Goal: Information Seeking & Learning: Compare options

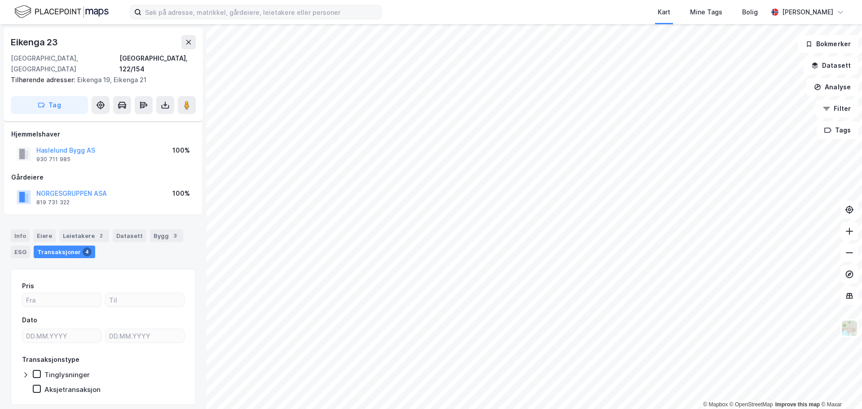
scroll to position [7, 0]
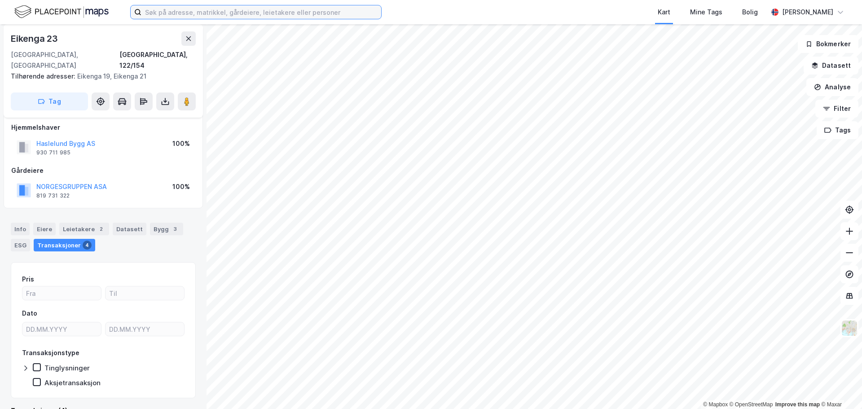
click at [227, 13] on input at bounding box center [261, 11] width 240 height 13
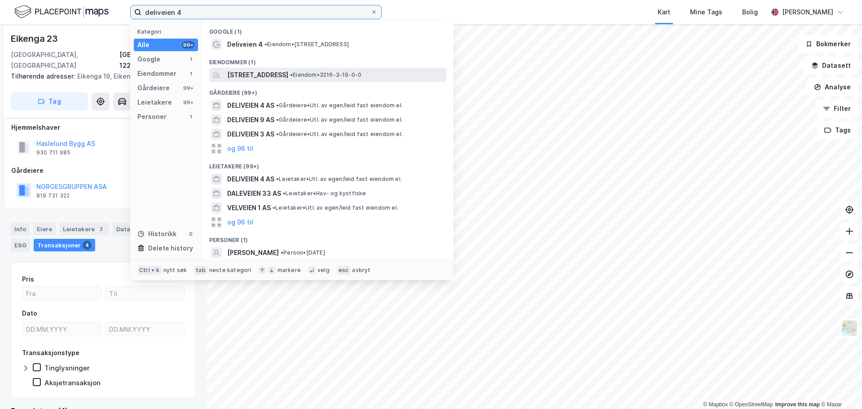
type input "deliveien 4"
click at [256, 77] on span "[STREET_ADDRESS]" at bounding box center [257, 75] width 61 height 11
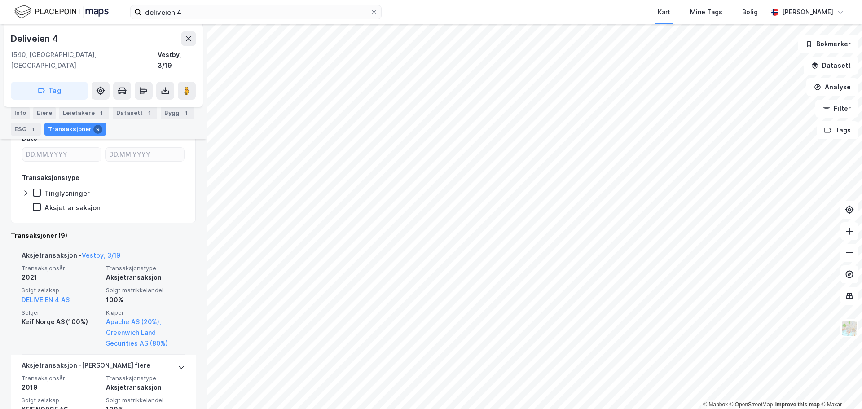
scroll to position [186, 0]
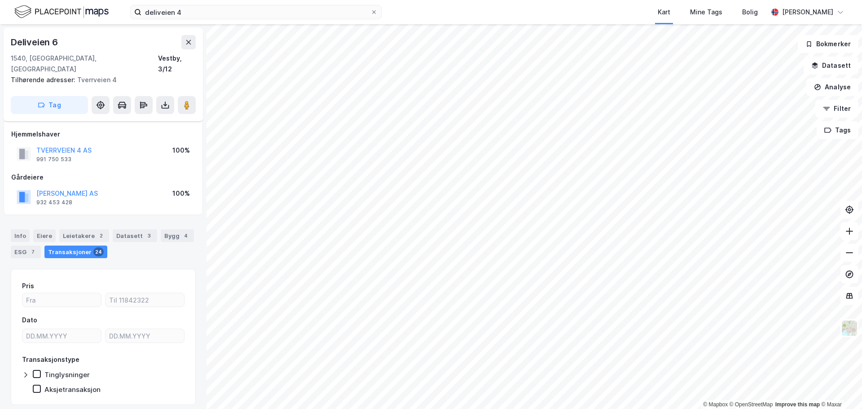
scroll to position [18, 0]
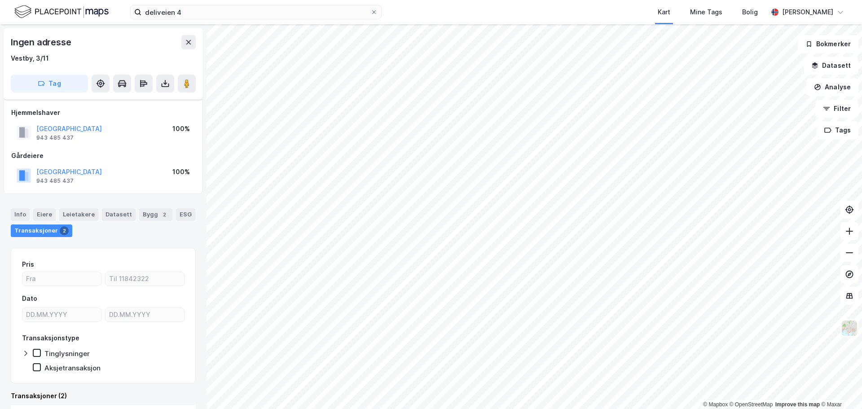
scroll to position [7, 0]
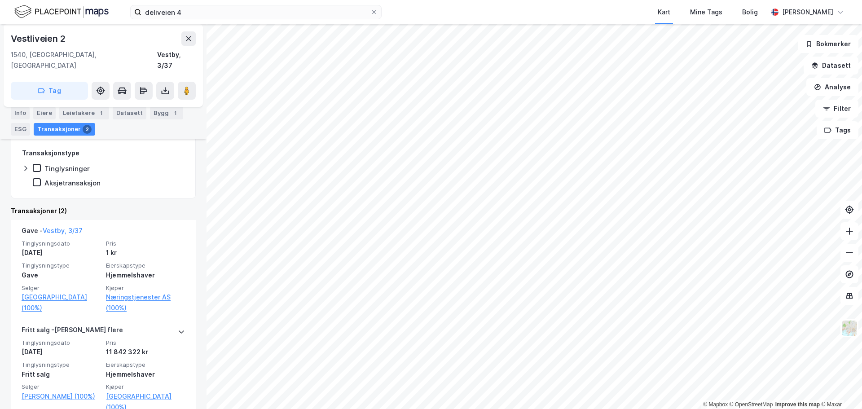
scroll to position [205, 0]
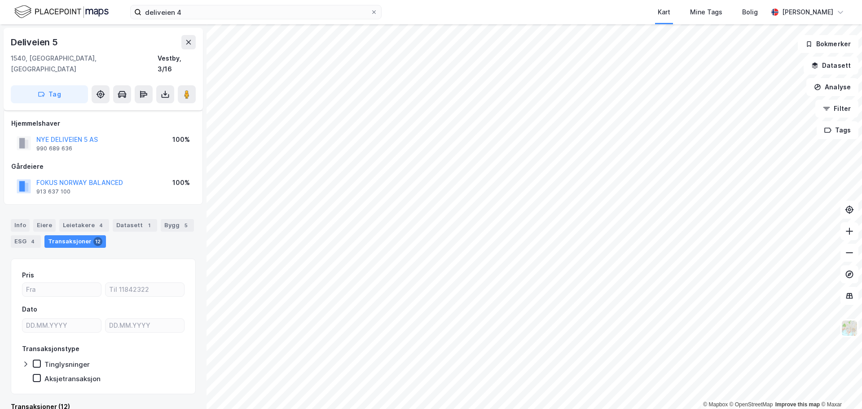
scroll to position [7, 0]
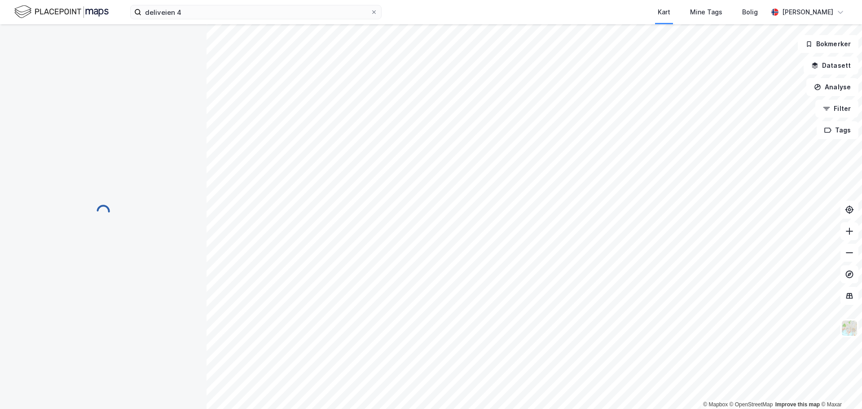
scroll to position [7, 0]
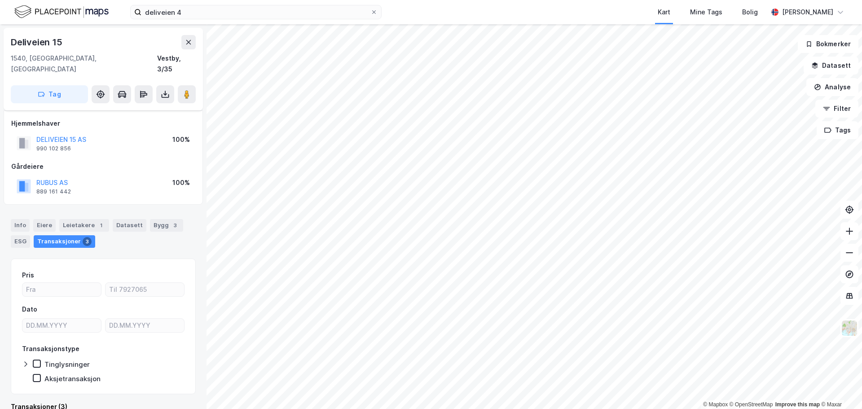
scroll to position [7, 0]
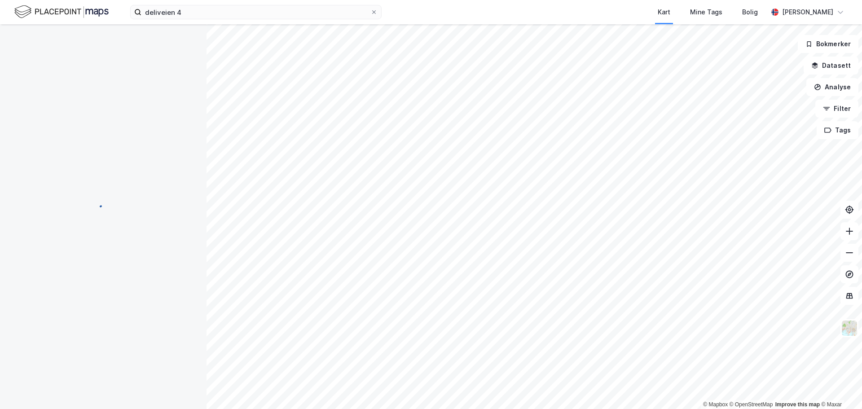
scroll to position [6, 0]
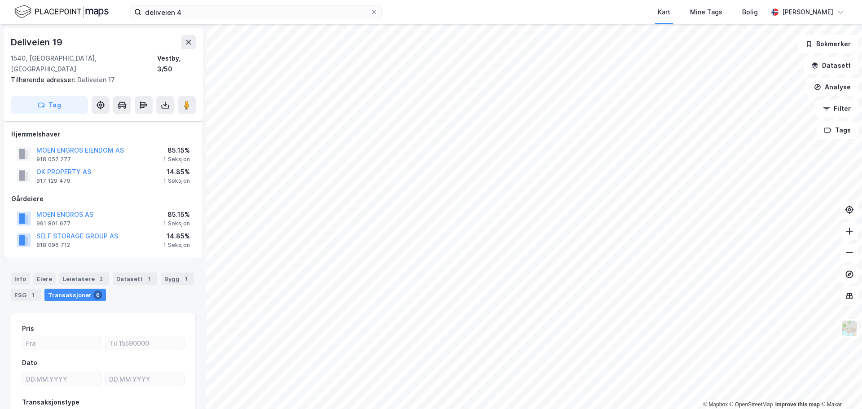
scroll to position [6, 0]
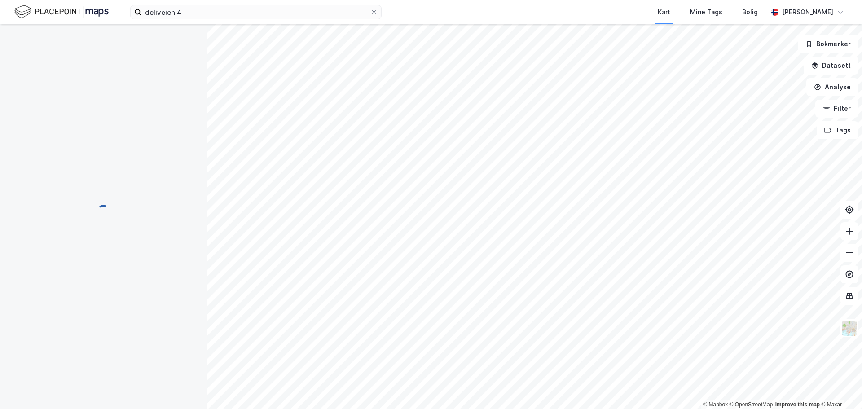
scroll to position [6, 0]
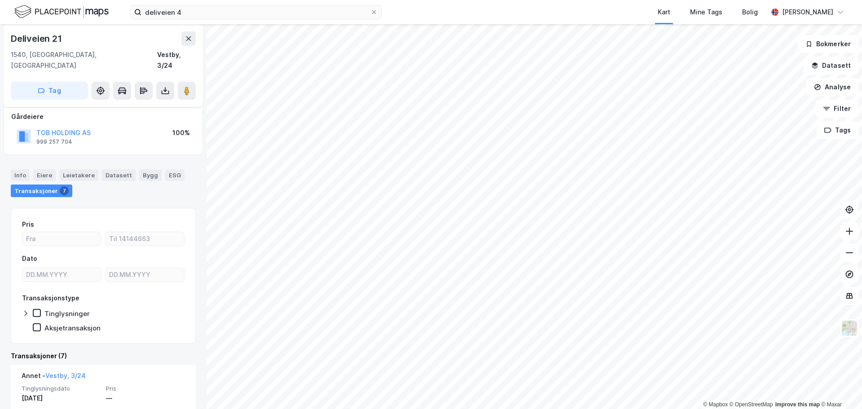
scroll to position [185, 0]
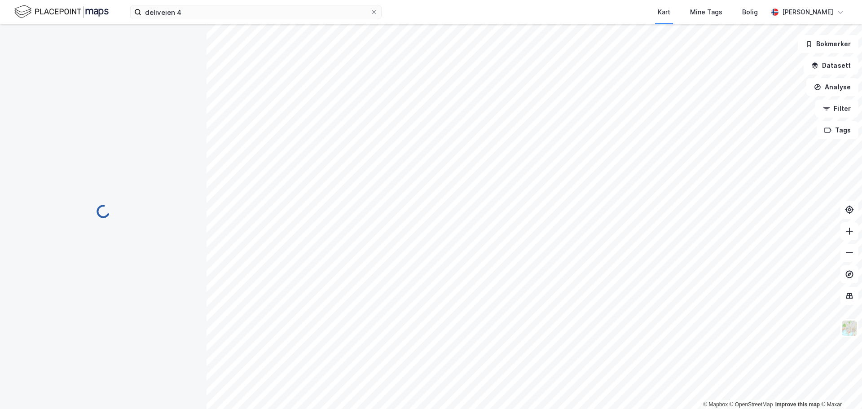
scroll to position [18, 0]
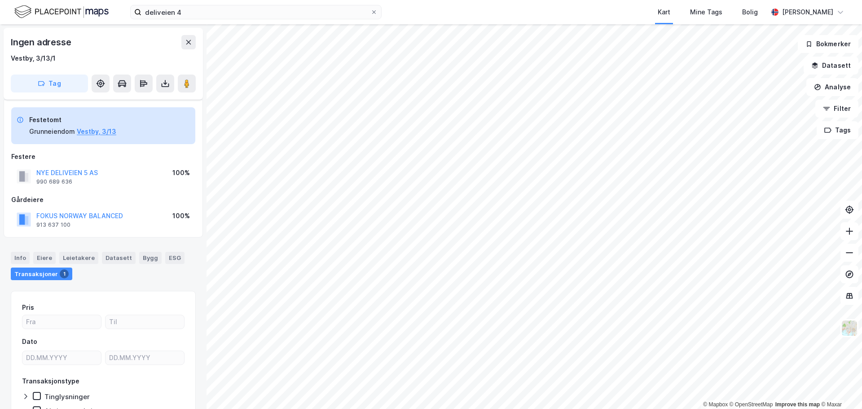
scroll to position [7, 0]
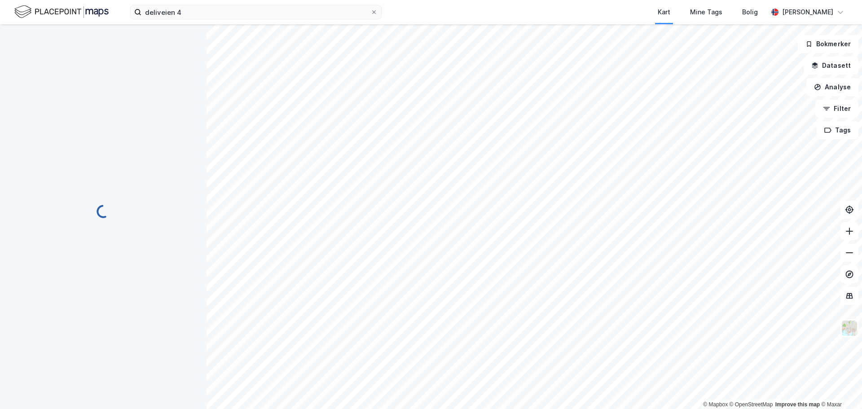
scroll to position [6, 0]
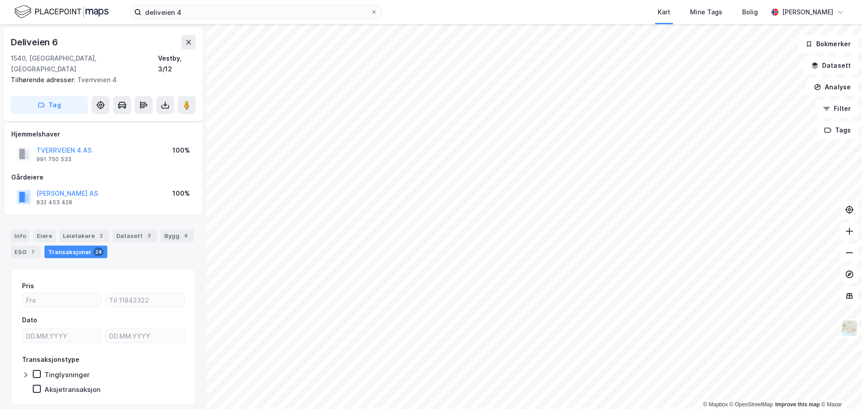
scroll to position [6, 0]
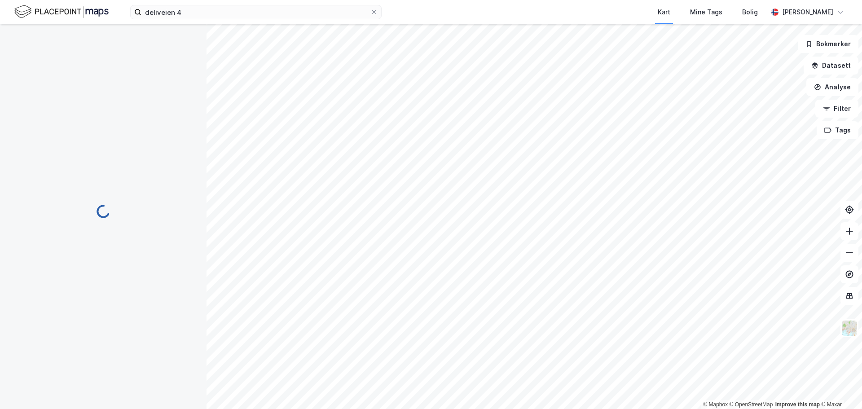
scroll to position [6, 0]
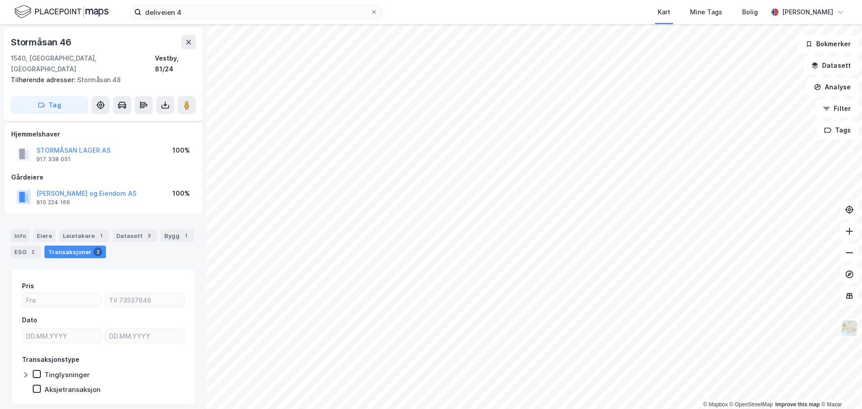
scroll to position [6, 0]
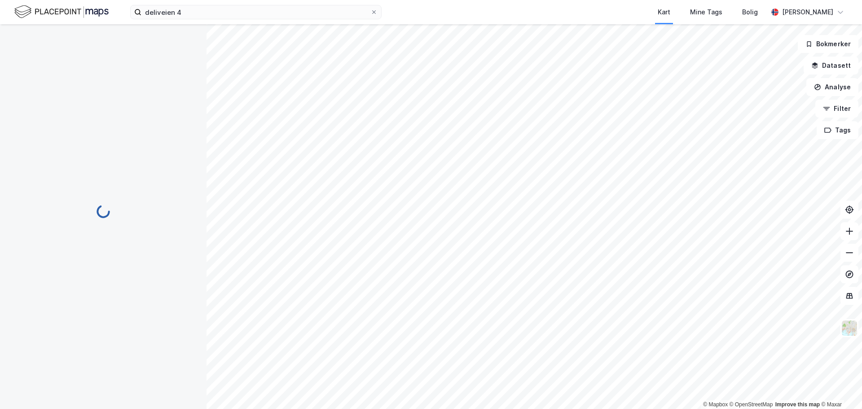
scroll to position [6, 0]
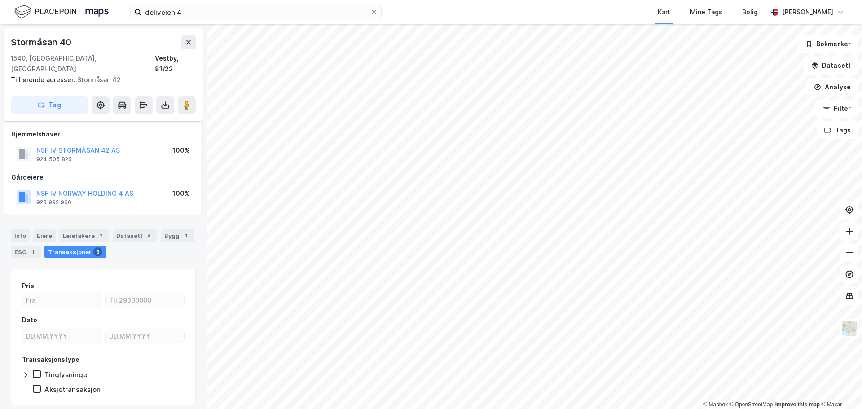
scroll to position [6, 0]
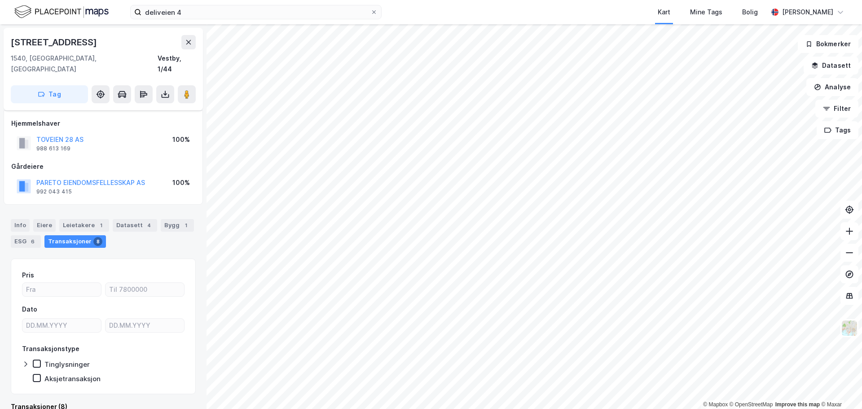
scroll to position [6, 0]
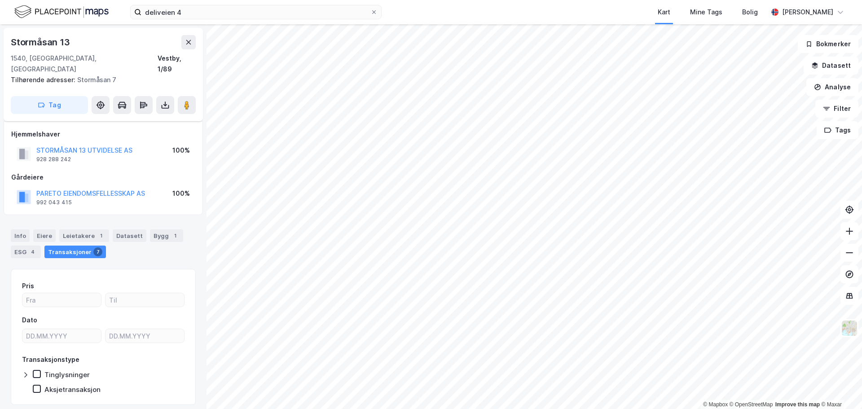
scroll to position [6, 0]
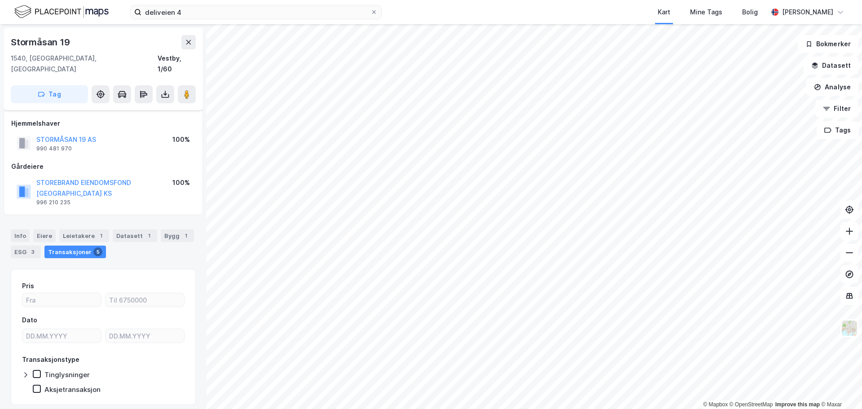
scroll to position [6, 0]
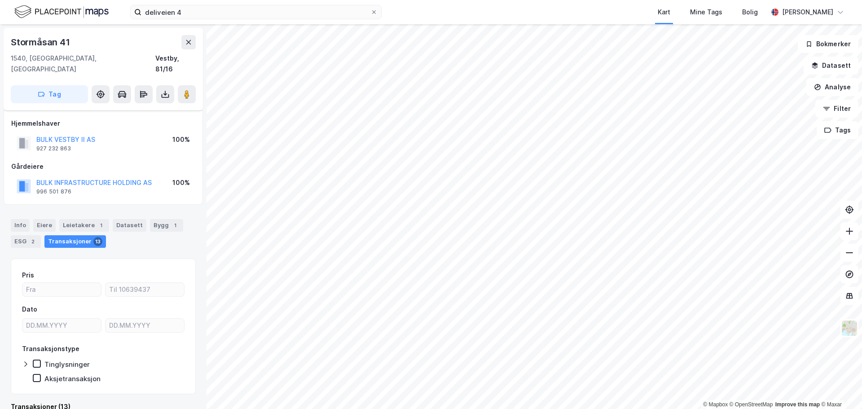
scroll to position [6, 0]
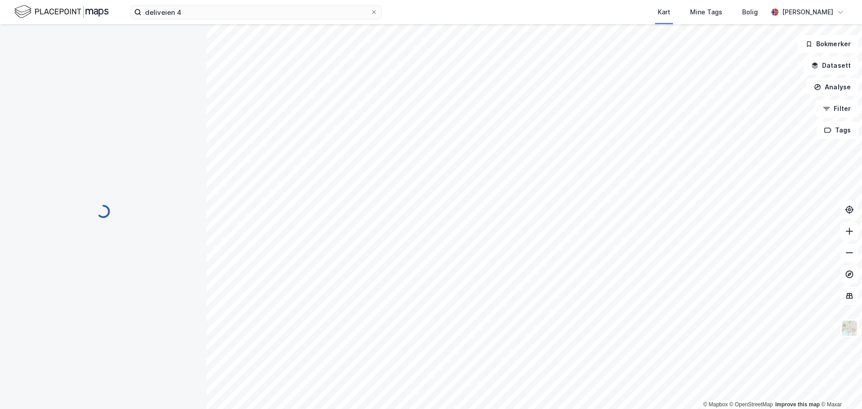
scroll to position [6, 0]
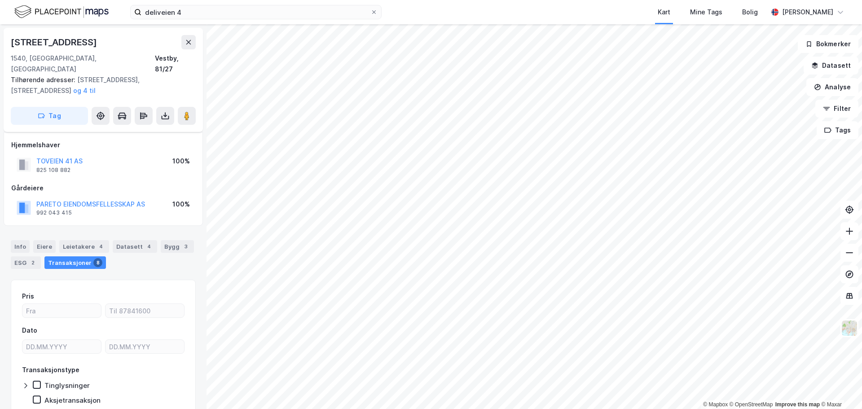
scroll to position [6, 0]
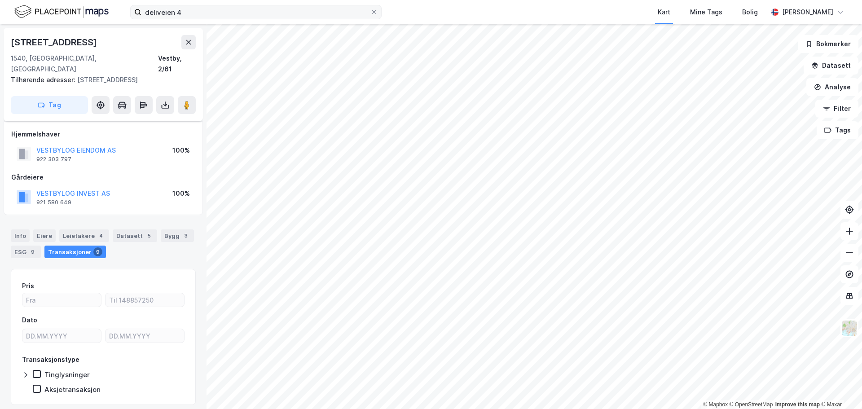
scroll to position [6, 0]
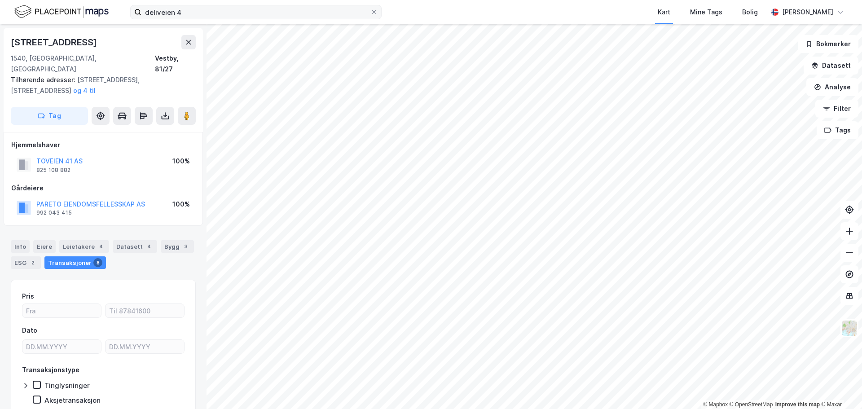
scroll to position [6, 0]
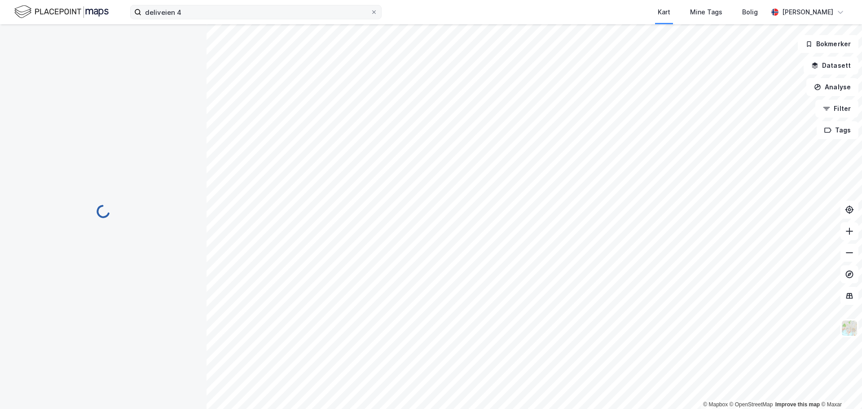
scroll to position [6, 0]
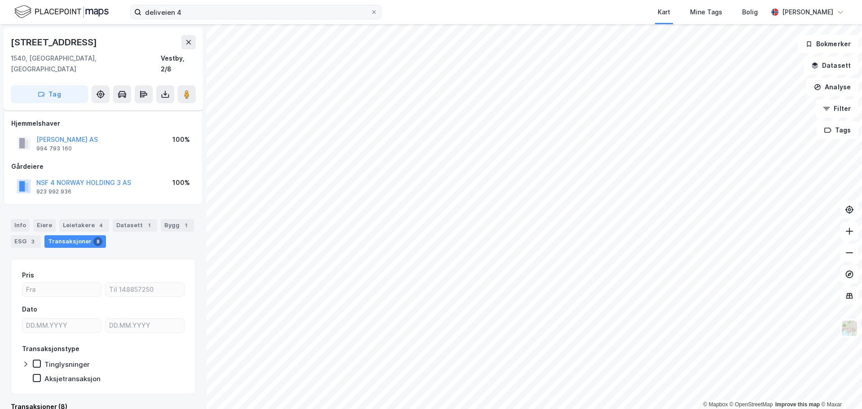
scroll to position [6, 0]
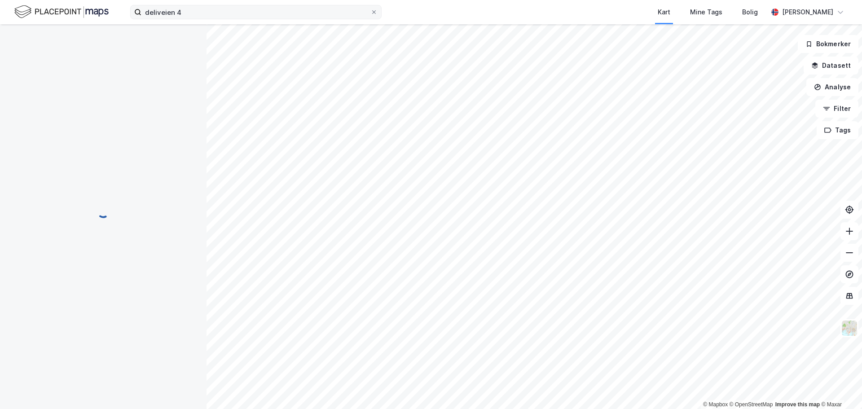
scroll to position [6, 0]
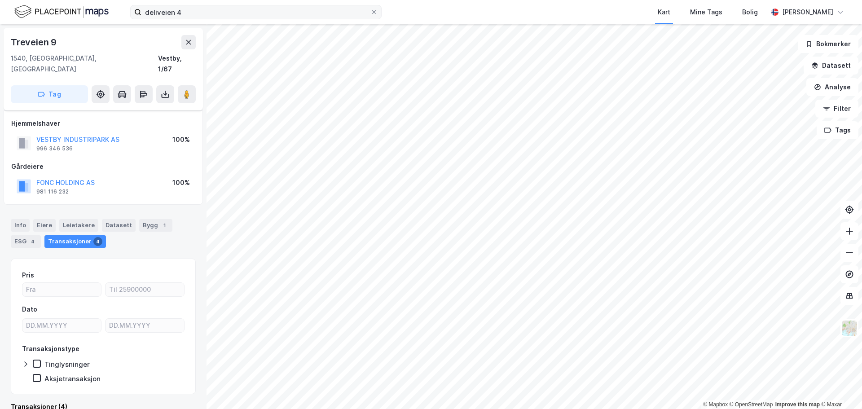
scroll to position [6, 0]
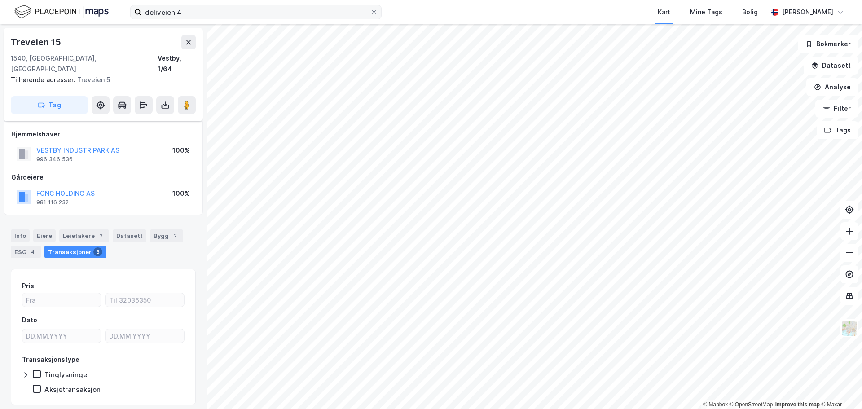
scroll to position [6, 0]
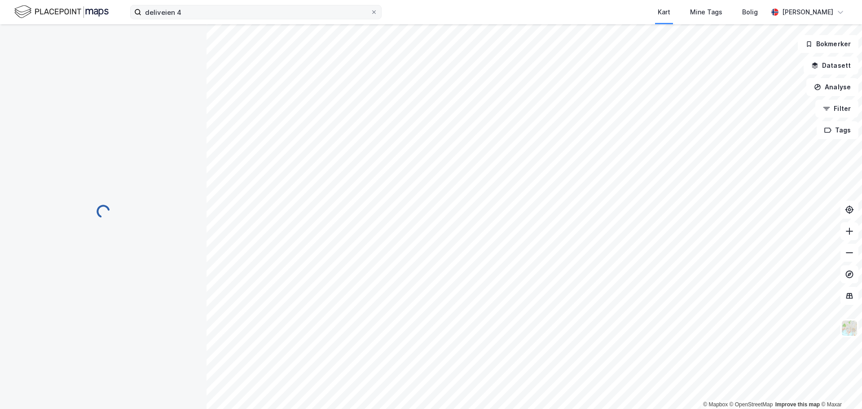
scroll to position [6, 0]
